Goal: Task Accomplishment & Management: Manage account settings

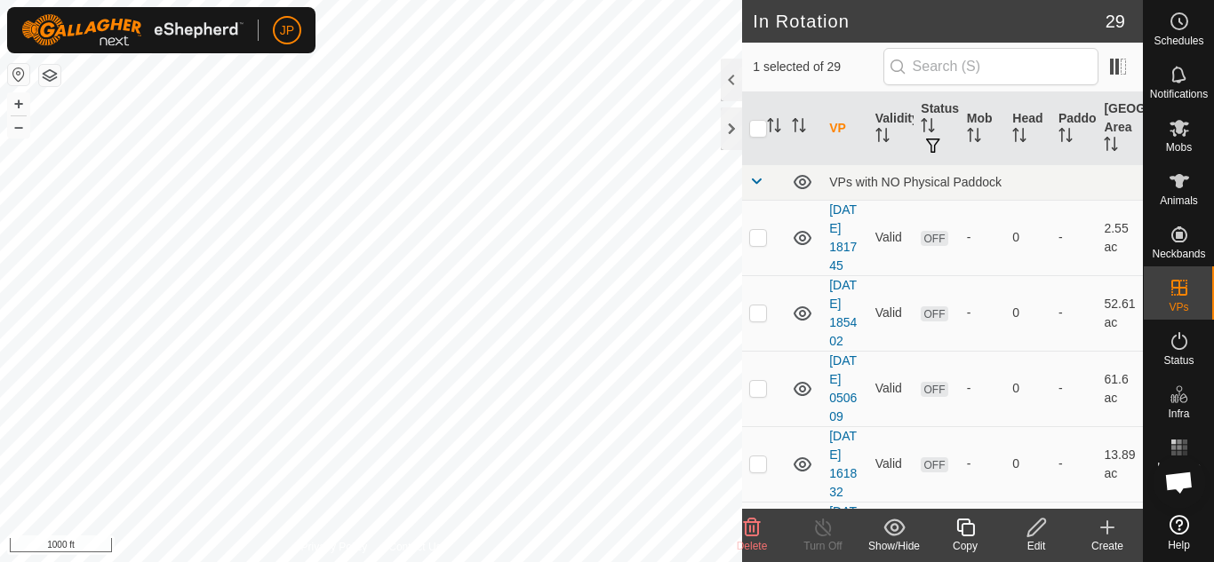
checkbox input "false"
checkbox input "true"
checkbox input "false"
